Goal: Task Accomplishment & Management: Manage account settings

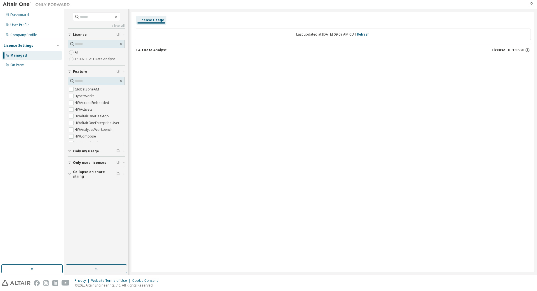
click at [137, 50] on icon "button" at bounding box center [136, 50] width 1 height 2
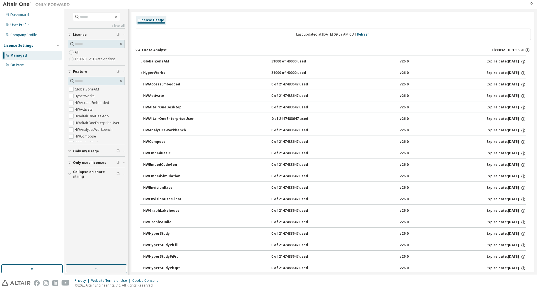
click at [166, 61] on div "GlobalZoneAM" at bounding box center [168, 61] width 50 height 5
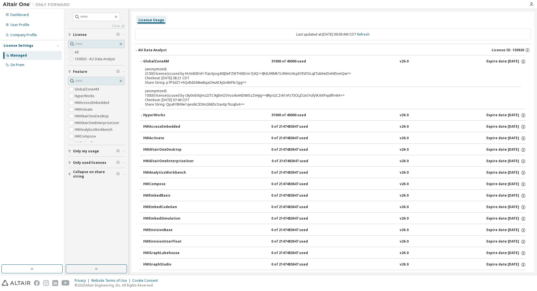
click at [161, 69] on p "(anonymized)" at bounding box center [326, 69] width 363 height 5
click at [524, 60] on icon "button" at bounding box center [523, 61] width 5 height 5
click at [453, 67] on p "(anonymized)" at bounding box center [326, 69] width 363 height 5
click at [142, 115] on icon "button" at bounding box center [141, 115] width 3 height 3
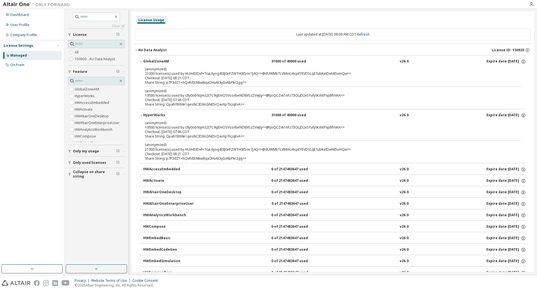
click at [142, 61] on icon "button" at bounding box center [141, 61] width 3 height 3
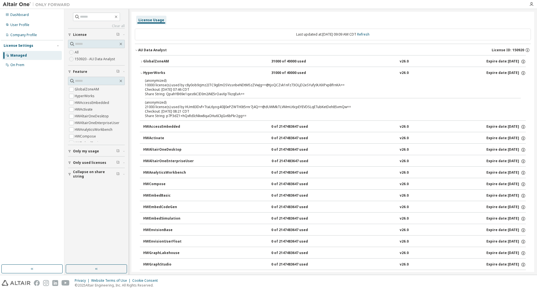
click at [142, 73] on icon "button" at bounding box center [141, 72] width 3 height 3
